Goal: Information Seeking & Learning: Learn about a topic

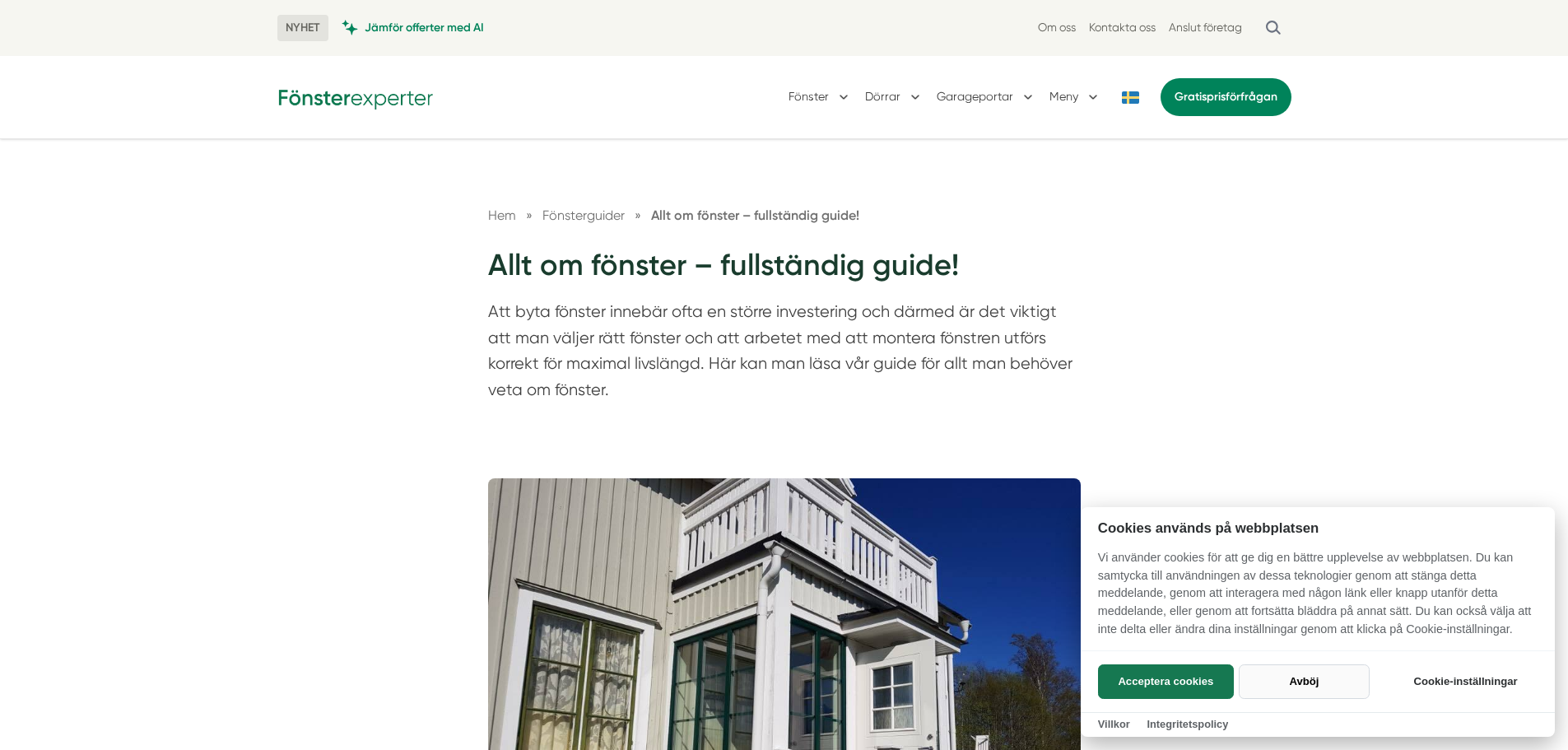
click at [1294, 677] on button "Avböj" at bounding box center [1305, 682] width 131 height 34
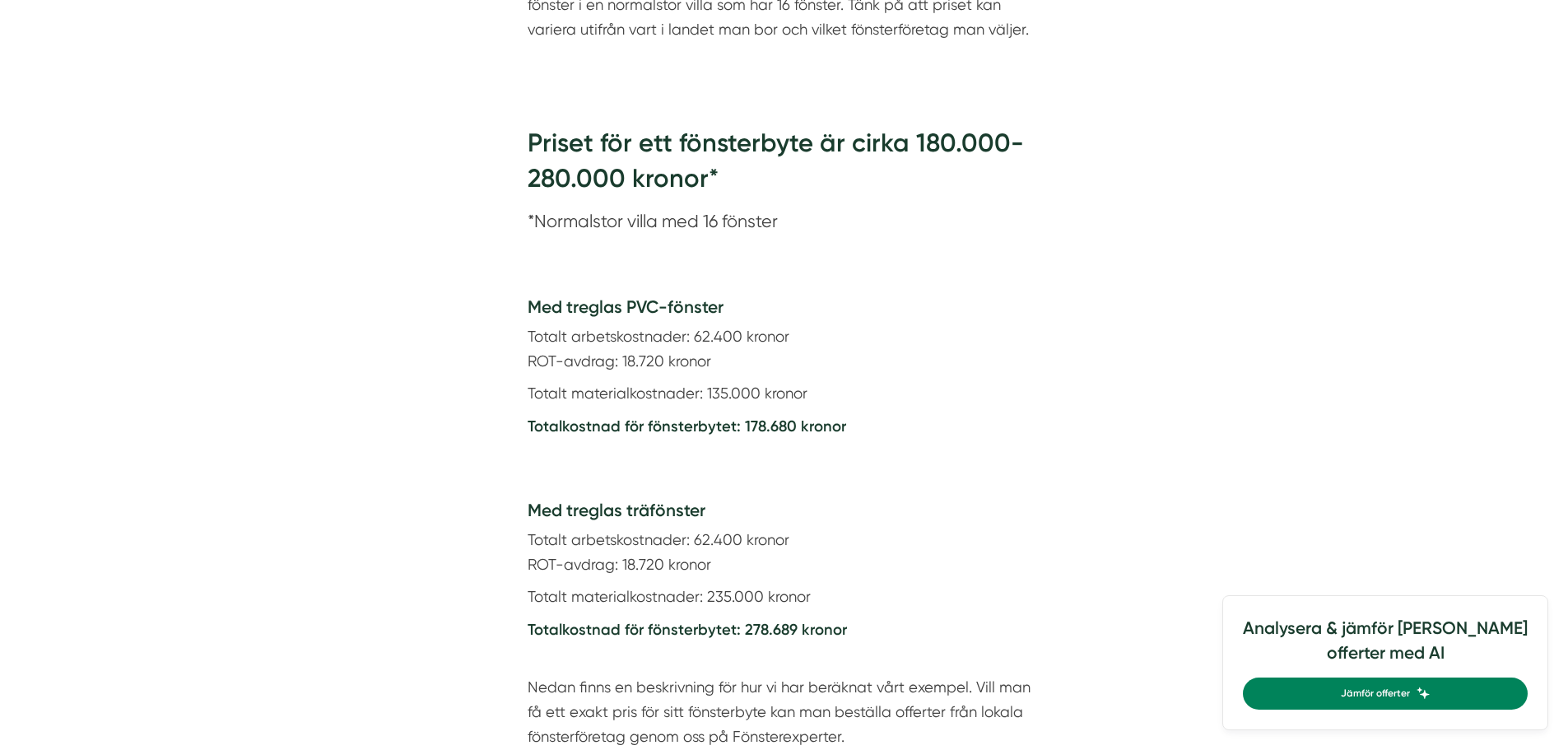
scroll to position [2141, 0]
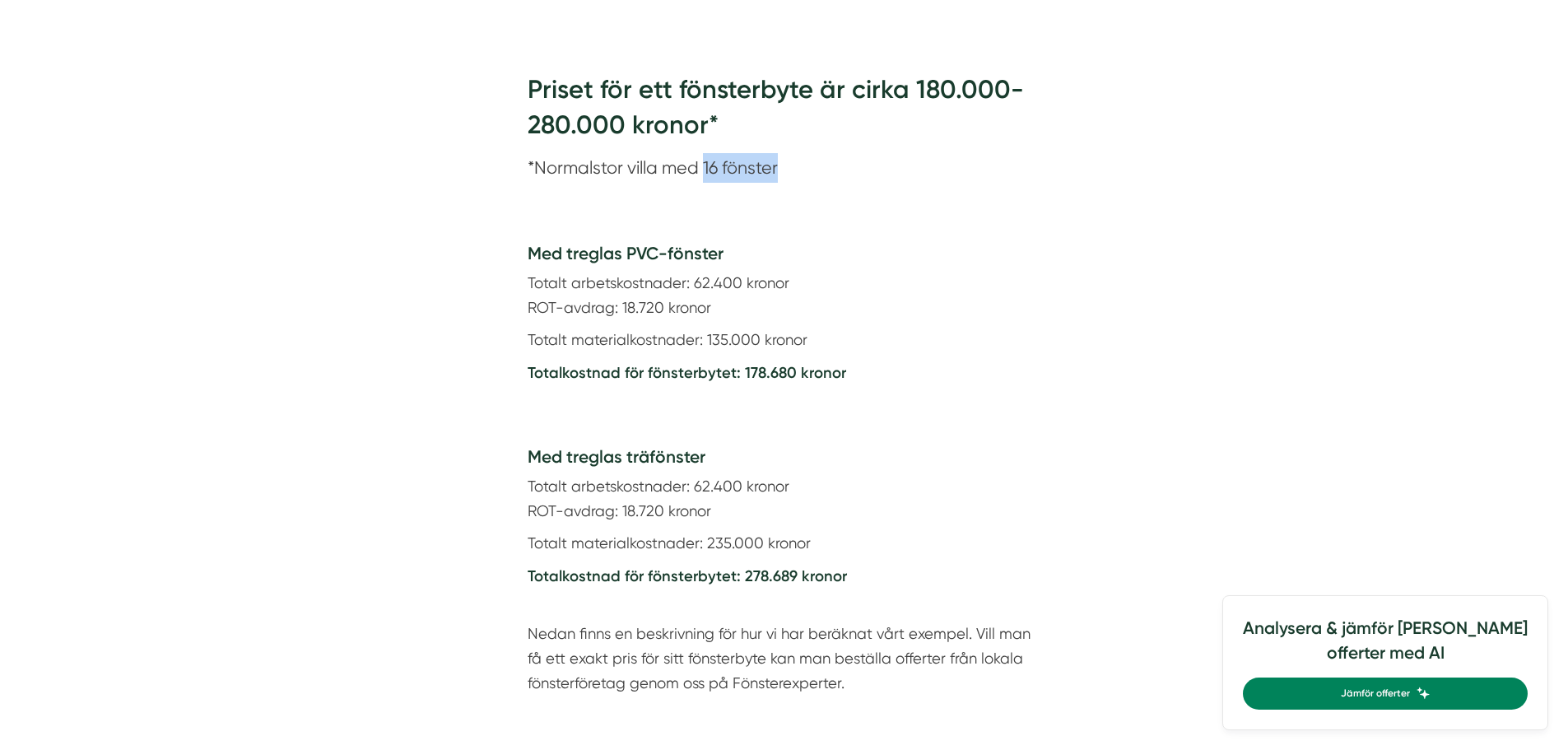
drag, startPoint x: 706, startPoint y: 168, endPoint x: 779, endPoint y: 172, distance: 73.1
click at [779, 172] on section "*Normalstor villa med 16 fönster" at bounding box center [784, 172] width 514 height 37
click at [715, 256] on h4 "Med treglas PVC-fönster" at bounding box center [784, 256] width 514 height 30
drag, startPoint x: 691, startPoint y: 284, endPoint x: 801, endPoint y: 279, distance: 110.1
click at [801, 279] on p "Totalt arbetskostnader: 62.400 kronor ROT-avdrag: 18.720 kronor" at bounding box center [784, 295] width 514 height 49
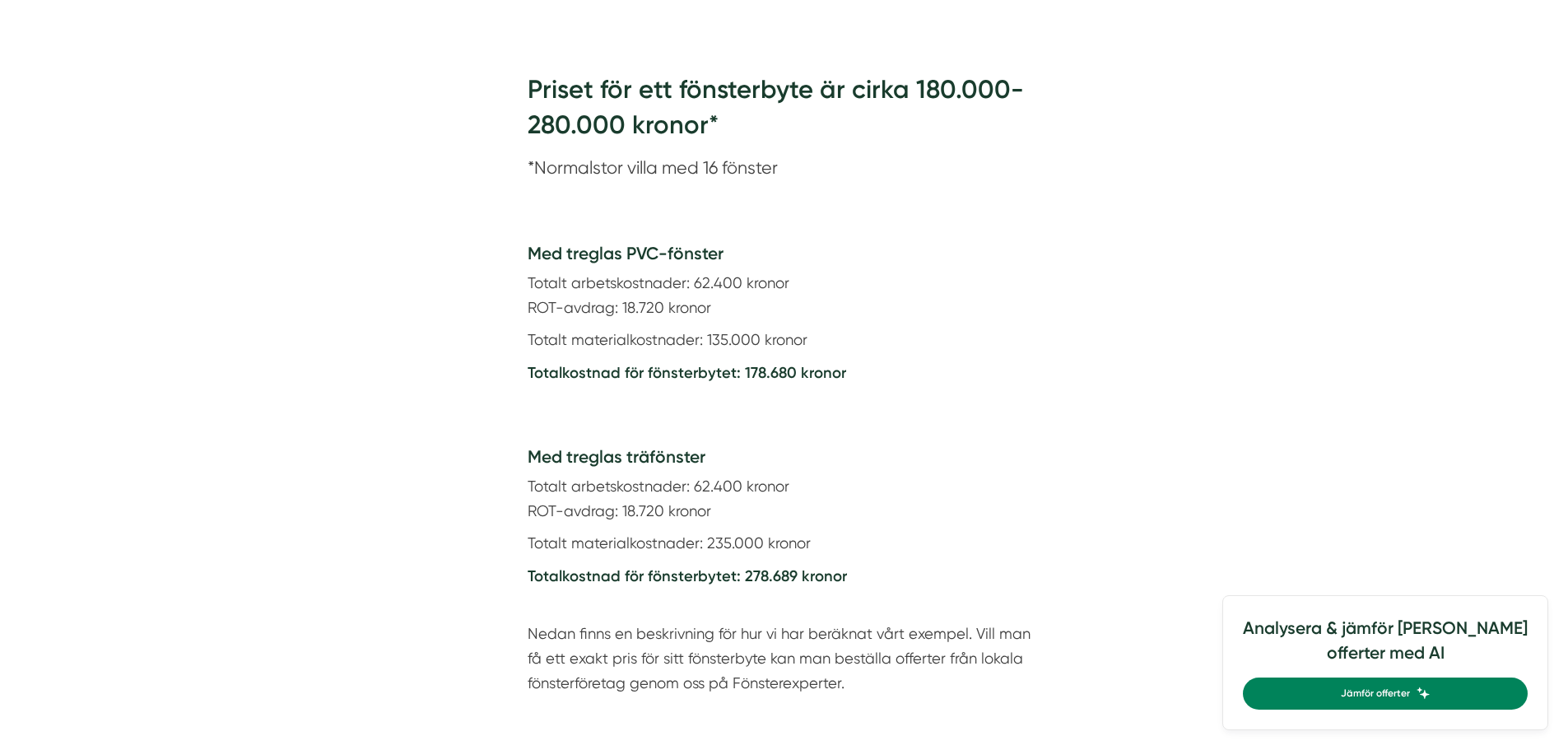
click at [668, 341] on p "Totalt materialkostnader: 135.000 kronor" at bounding box center [784, 341] width 514 height 25
drag, startPoint x: 620, startPoint y: 306, endPoint x: 762, endPoint y: 334, distance: 144.7
click at [713, 300] on p "Totalt arbetskostnader: 62.400 kronor ROT-avdrag: 18.720 kronor" at bounding box center [784, 295] width 514 height 49
click at [929, 348] on p "Totalt materialkostnader: 135.000 kronor" at bounding box center [784, 341] width 514 height 25
drag, startPoint x: 623, startPoint y: 306, endPoint x: 665, endPoint y: 308, distance: 42.0
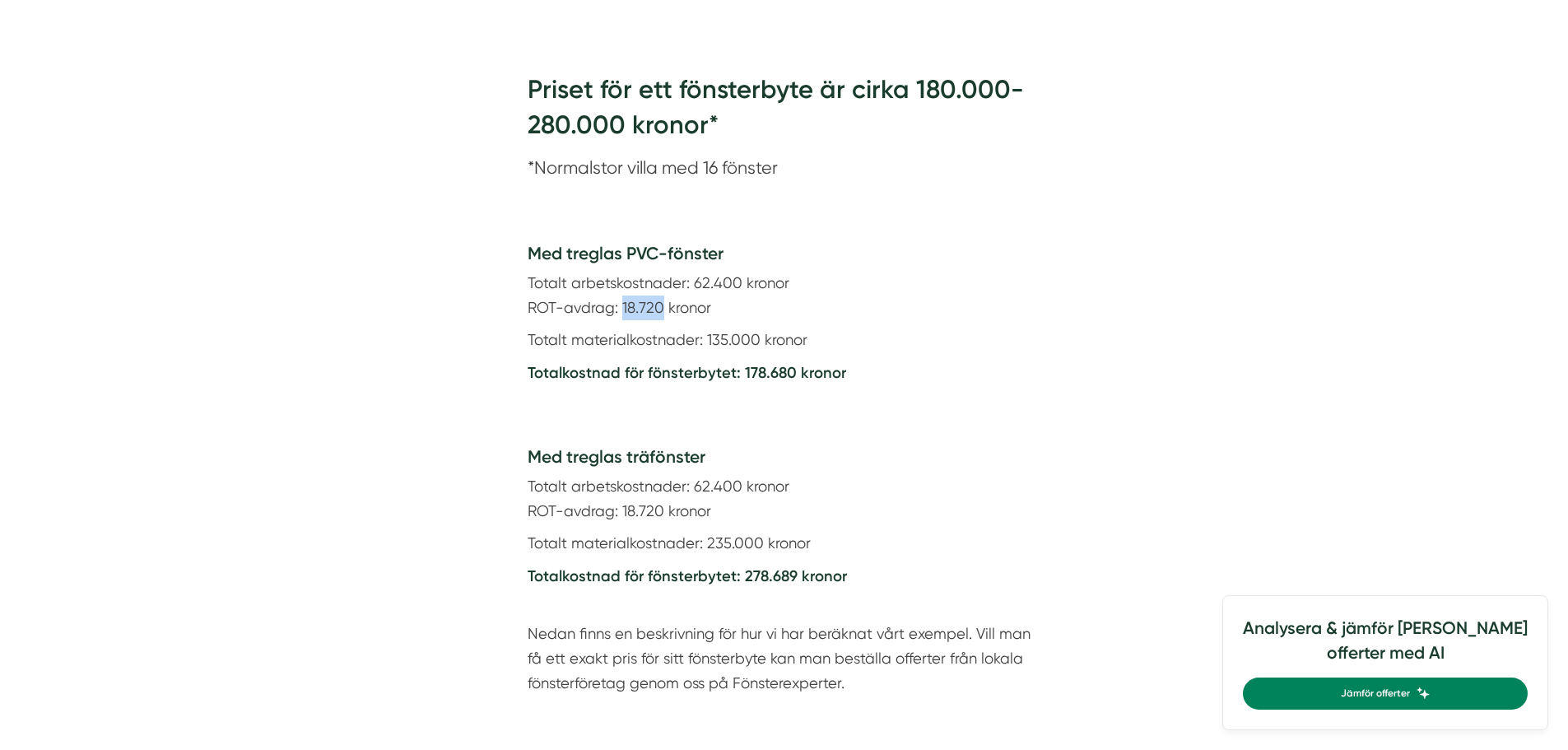
click at [665, 308] on p "Totalt arbetskostnader: 62.400 kronor ROT-avdrag: 18.720 kronor" at bounding box center [784, 295] width 514 height 49
click at [985, 414] on div "Med treglas PVC-fönster Totalt arbetskostnader: 62.400 kronor ROT-avdrag: 18.72…" at bounding box center [784, 318] width 593 height 203
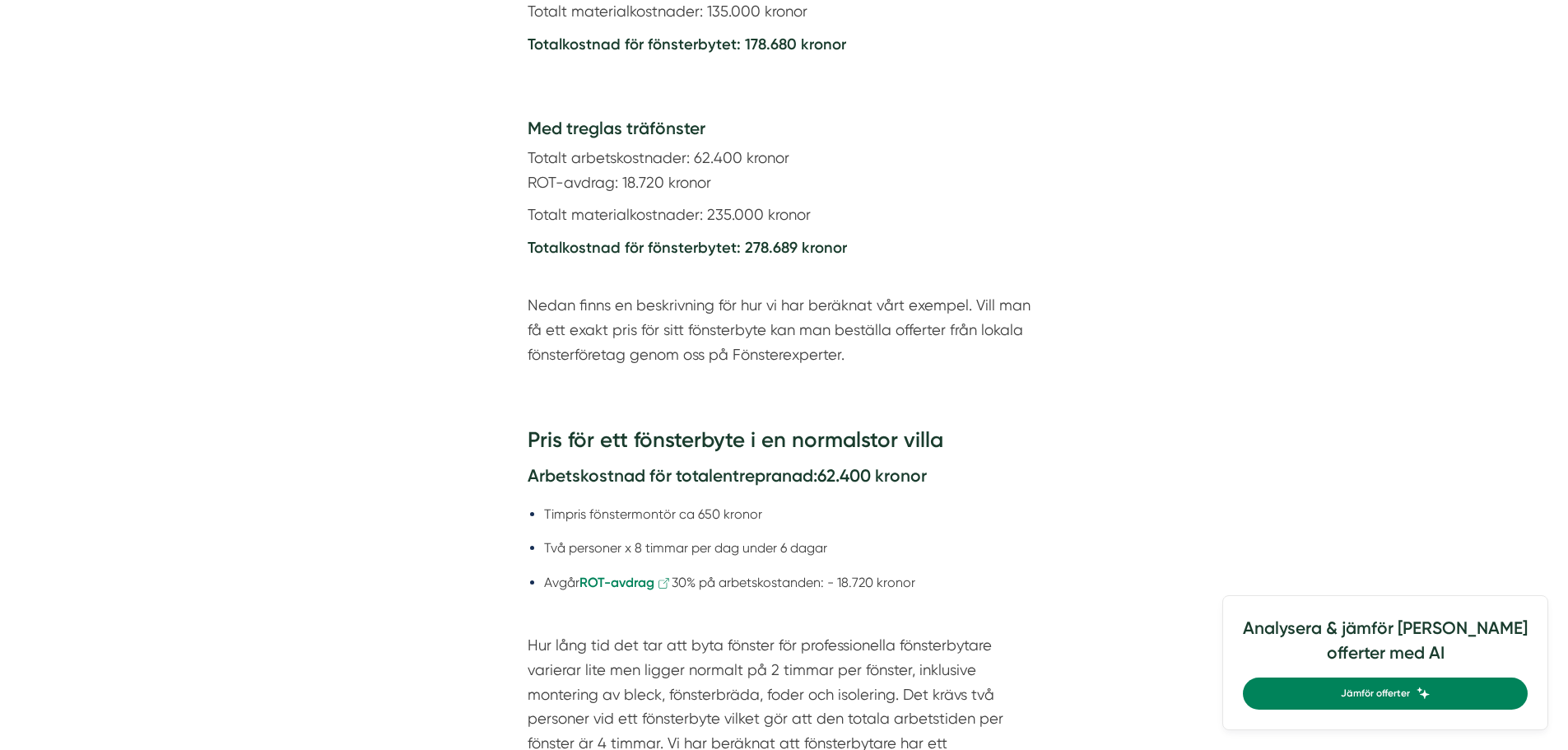
scroll to position [2471, 0]
